Goal: Task Accomplishment & Management: Manage account settings

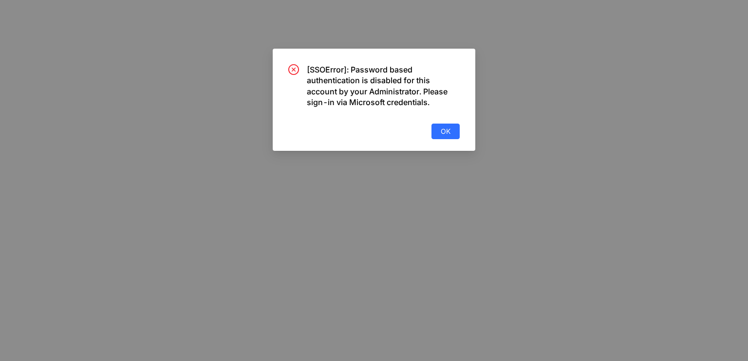
click at [430, 136] on div "[SSOError]: Password based authentication is disabled for this account by your …" at bounding box center [373, 101] width 171 height 75
click at [453, 133] on button "OK" at bounding box center [445, 132] width 28 height 16
